Goal: Task Accomplishment & Management: Use online tool/utility

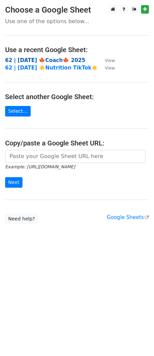
click at [34, 59] on strong "62 | [DATE] 🍁Coach🍁 2025" at bounding box center [45, 60] width 80 height 6
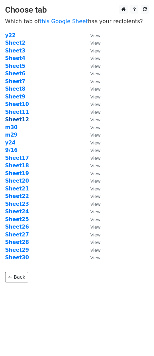
click at [21, 120] on strong "Sheet12" at bounding box center [17, 119] width 24 height 6
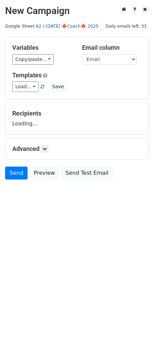
click at [63, 27] on link "62 | [DATE] 🍁Coach🍁 2025" at bounding box center [67, 25] width 63 height 5
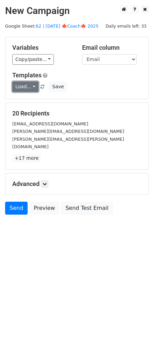
click at [26, 85] on link "Load..." at bounding box center [25, 86] width 26 height 11
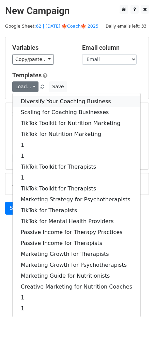
click at [52, 100] on link "Diversify Your Coaching Business" at bounding box center [77, 101] width 128 height 11
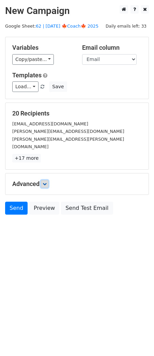
click at [45, 182] on icon at bounding box center [45, 184] width 4 height 4
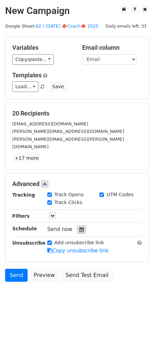
click at [79, 227] on icon at bounding box center [81, 229] width 4 height 5
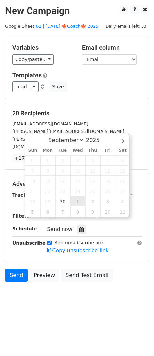
type input "2025-10-01 12:00"
select select "9"
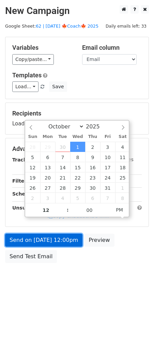
click at [61, 239] on link "Send on Oct 1 at 12:00pm" at bounding box center [43, 240] width 77 height 13
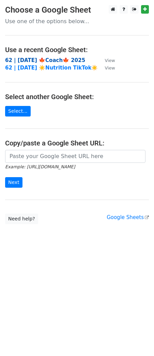
click at [56, 57] on strong "62 | [DATE] 🍁Coach🍁 2025" at bounding box center [45, 60] width 80 height 6
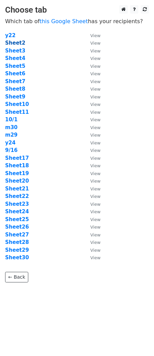
click at [20, 41] on strong "Sheet2" at bounding box center [15, 43] width 20 height 6
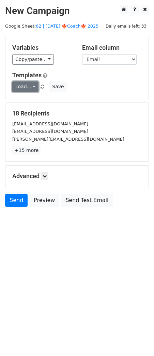
click at [23, 86] on link "Load..." at bounding box center [25, 86] width 26 height 11
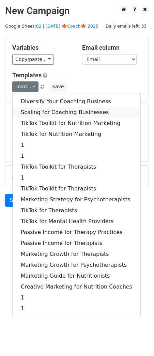
click at [45, 108] on link "Scaling for Coaching Businesses" at bounding box center [77, 112] width 128 height 11
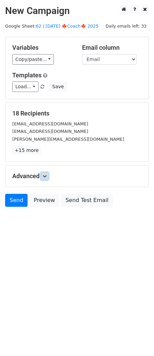
click at [47, 175] on icon at bounding box center [45, 176] width 4 height 4
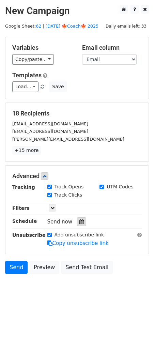
click at [81, 223] on div at bounding box center [81, 221] width 9 height 9
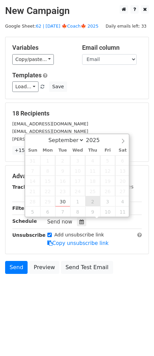
type input "[DATE] 12:00"
select select "9"
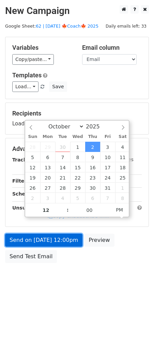
click at [67, 241] on link "Send on [DATE] 12:00pm" at bounding box center [43, 240] width 77 height 13
